Goal: Task Accomplishment & Management: Use online tool/utility

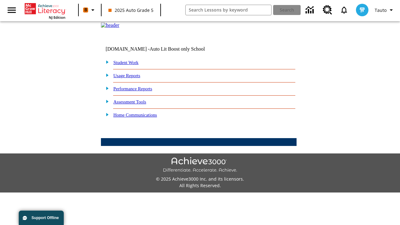
click at [130, 65] on link "Student Work" at bounding box center [125, 62] width 25 height 5
select select "/options/reports/?report_id=24&atype=14&section=2"
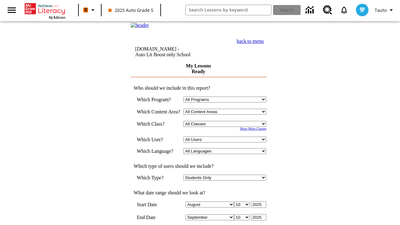
scroll to position [163, 0]
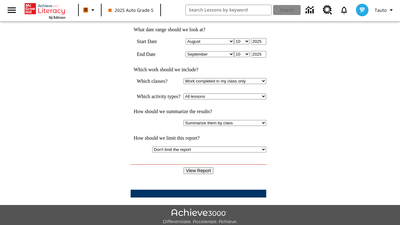
click at [199, 167] on input "View Report" at bounding box center [198, 170] width 30 height 7
